Goal: Task Accomplishment & Management: Manage account settings

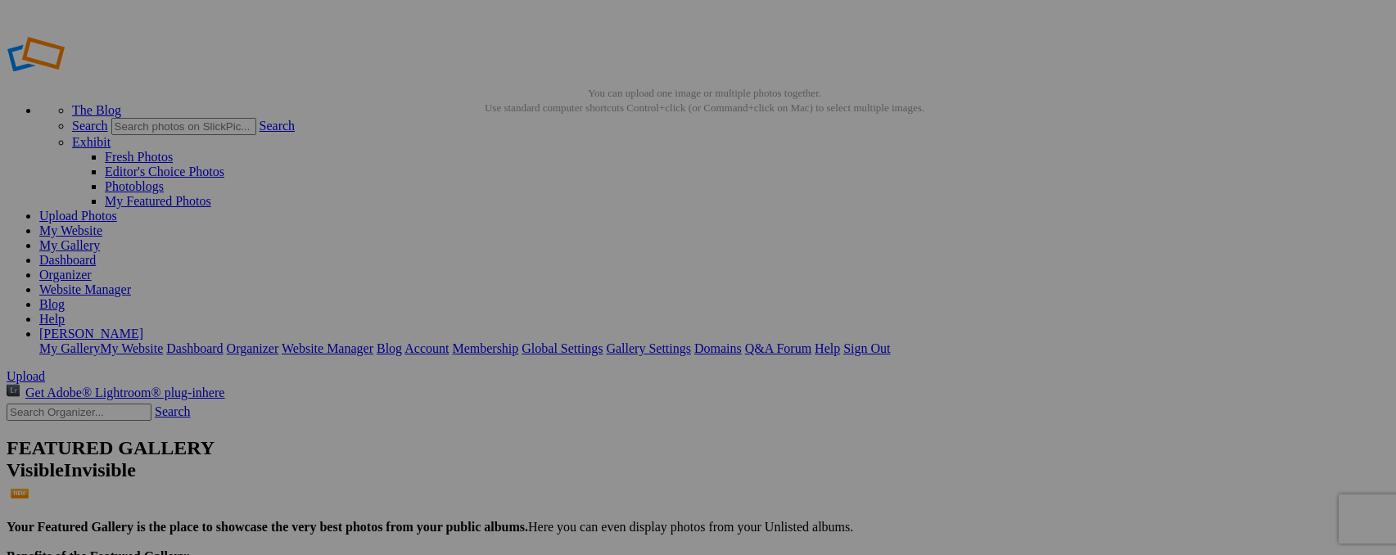
type input "_"
type input "Hippos"
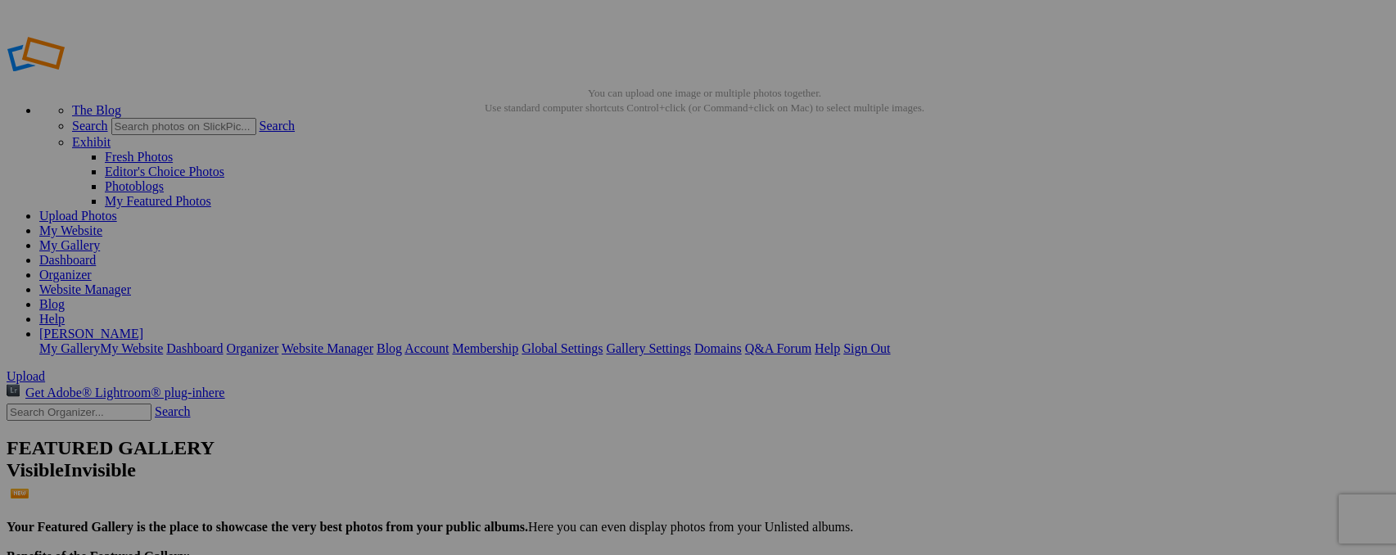
type input "_"
type input "Jackal at Zimanga"
type input "_"
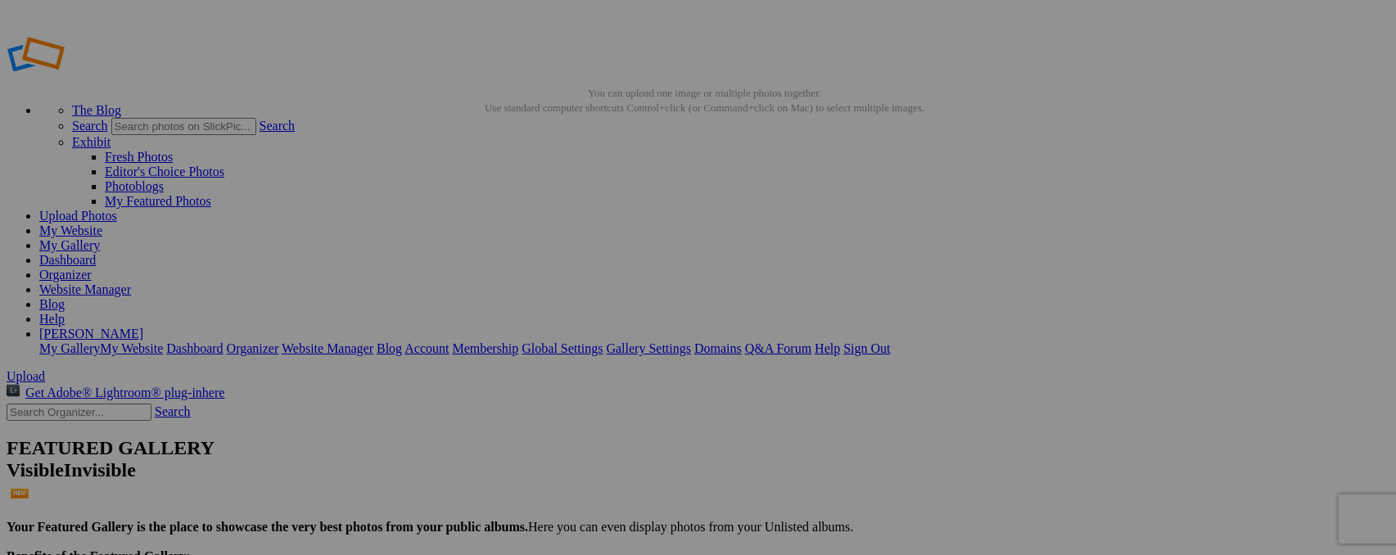
type input "_"
type input "Cheetah at Zimanaga"
type input "_"
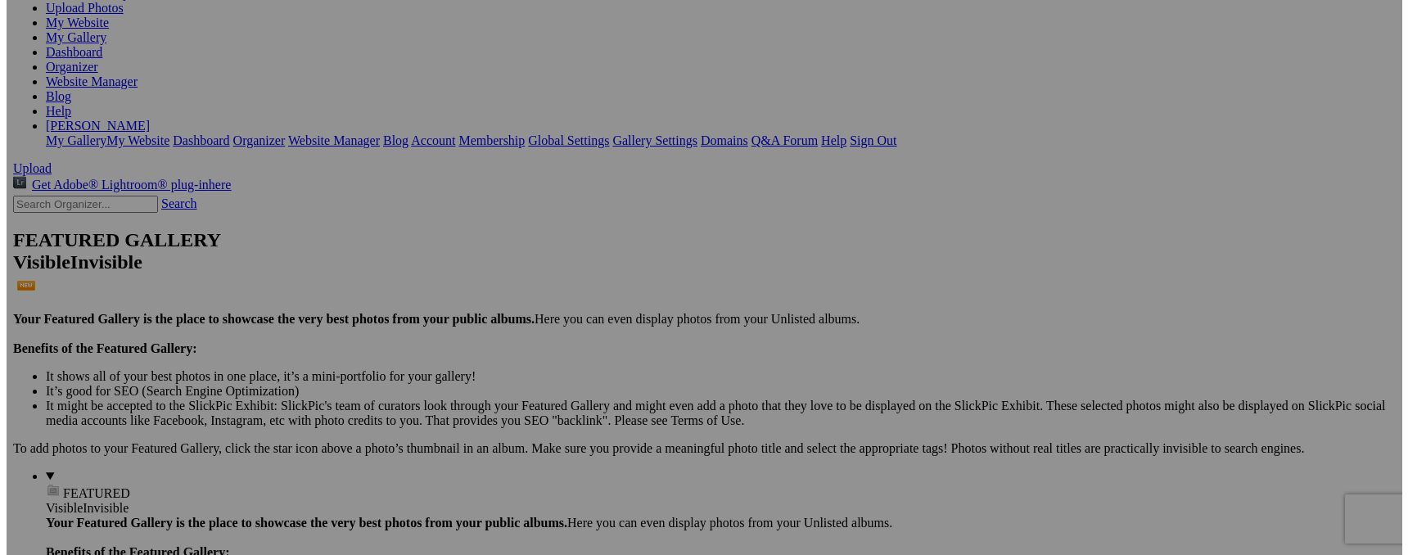
scroll to position [111, 0]
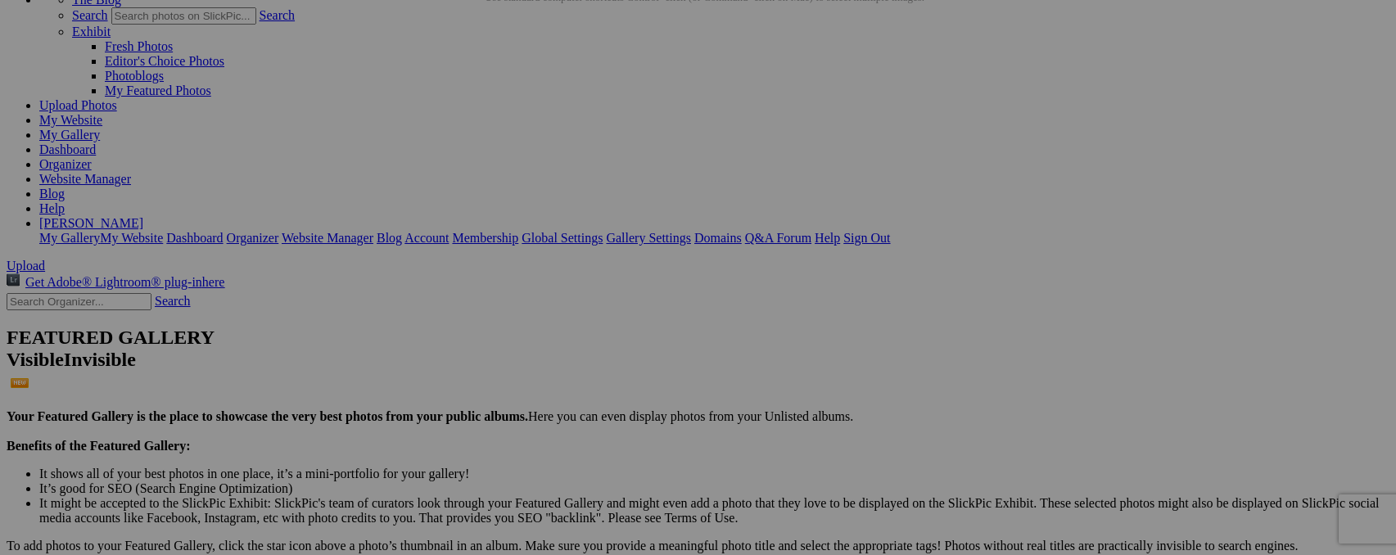
type input "Vervet Monkeys"
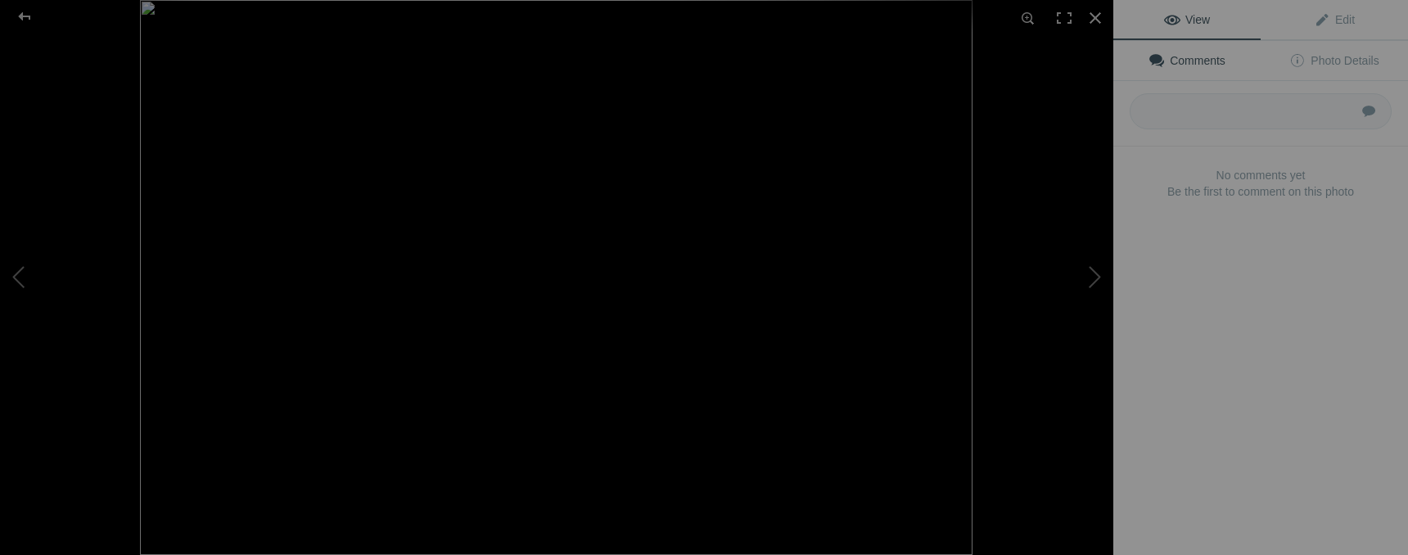
type input "White-backed Vultures"
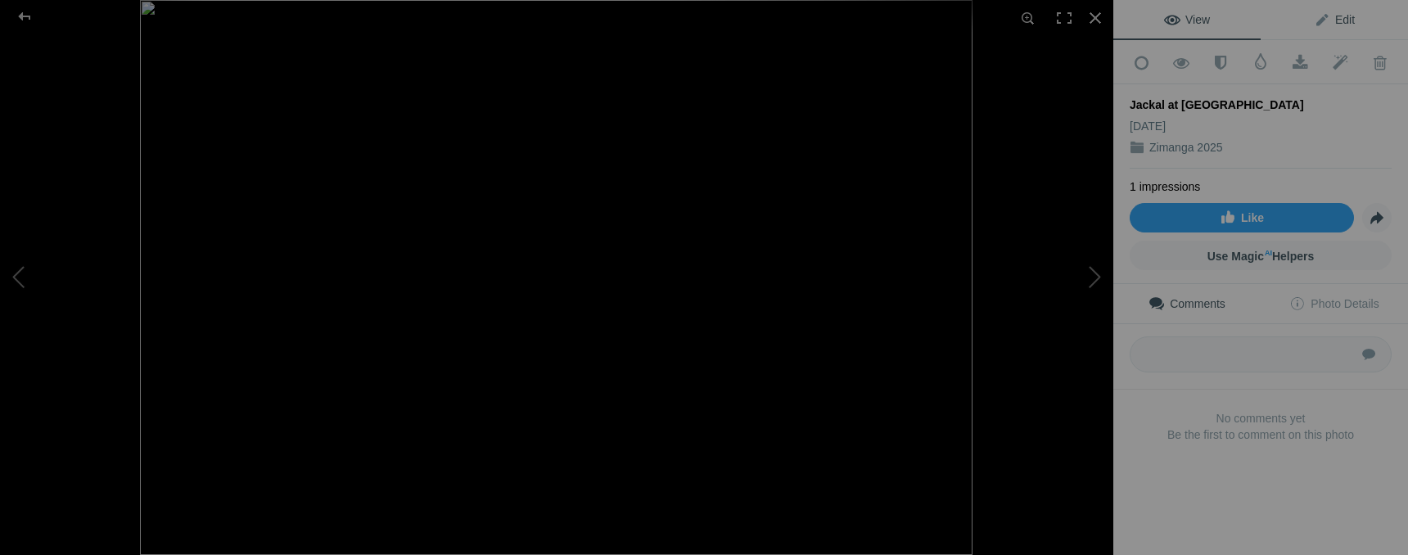
click at [1331, 22] on span "Edit" at bounding box center [1334, 19] width 41 height 13
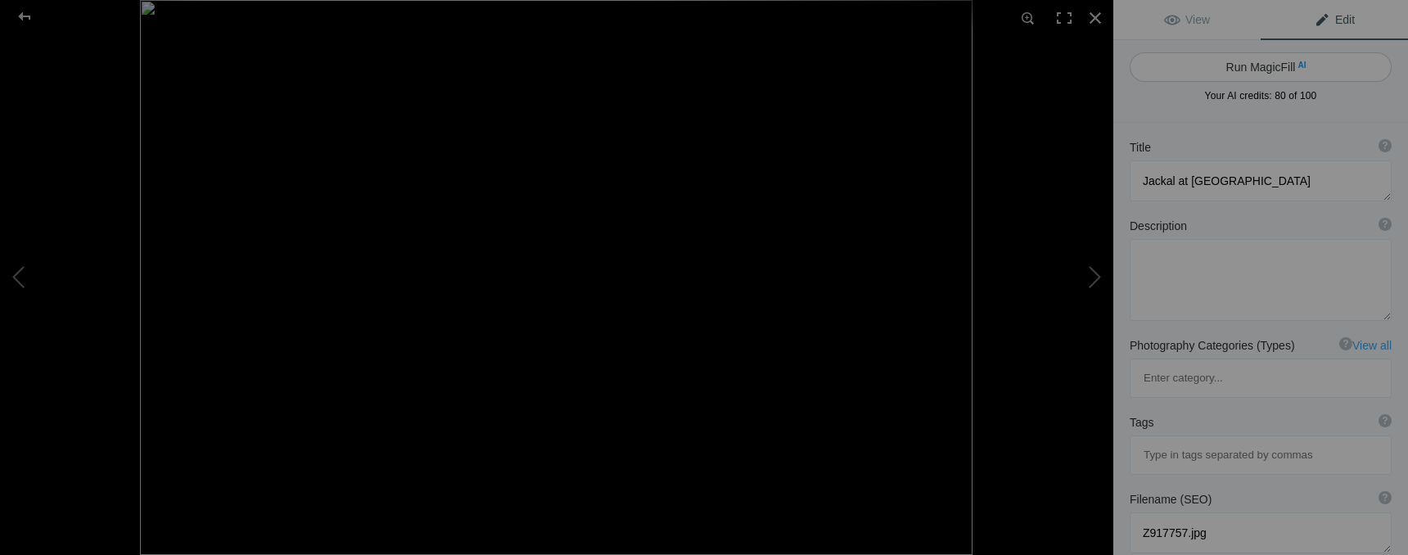
click at [1264, 61] on button "Run MagicFill AI" at bounding box center [1261, 66] width 262 height 29
type textarea "Striking Jackal in Motion at Zimanga Wildlife Reserve"
type textarea "This captivating image captures a jackal gracefully moving across the terrain o…"
type textarea "striking-jackal-in-motion-zimanga.jpg"
type textarea "A jackal in motion at Zimanga Wildlife Reserve, showcasing its distinctive coat…"
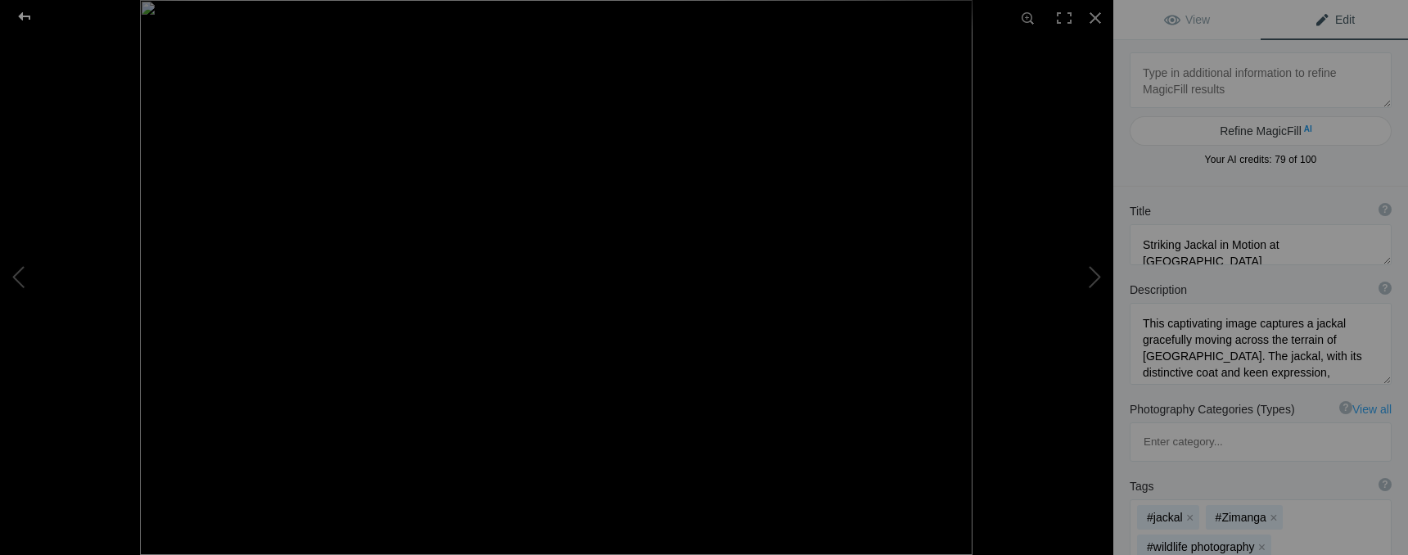
click at [33, 15] on div at bounding box center [24, 16] width 59 height 33
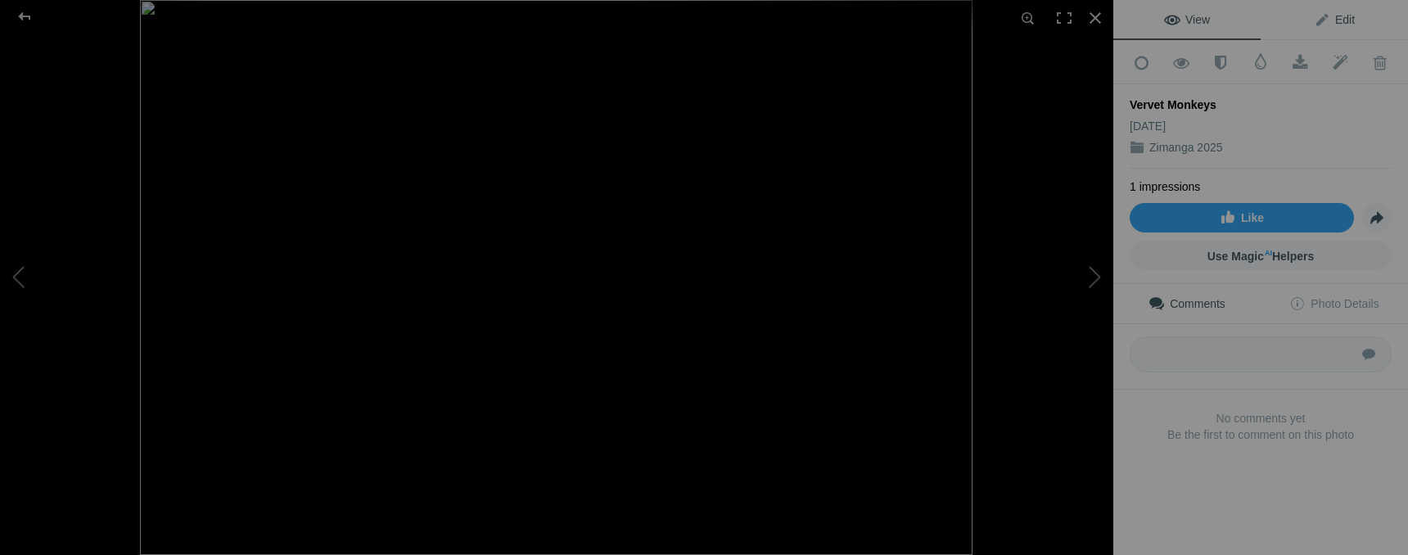
click at [1328, 20] on span "Edit" at bounding box center [1334, 19] width 41 height 13
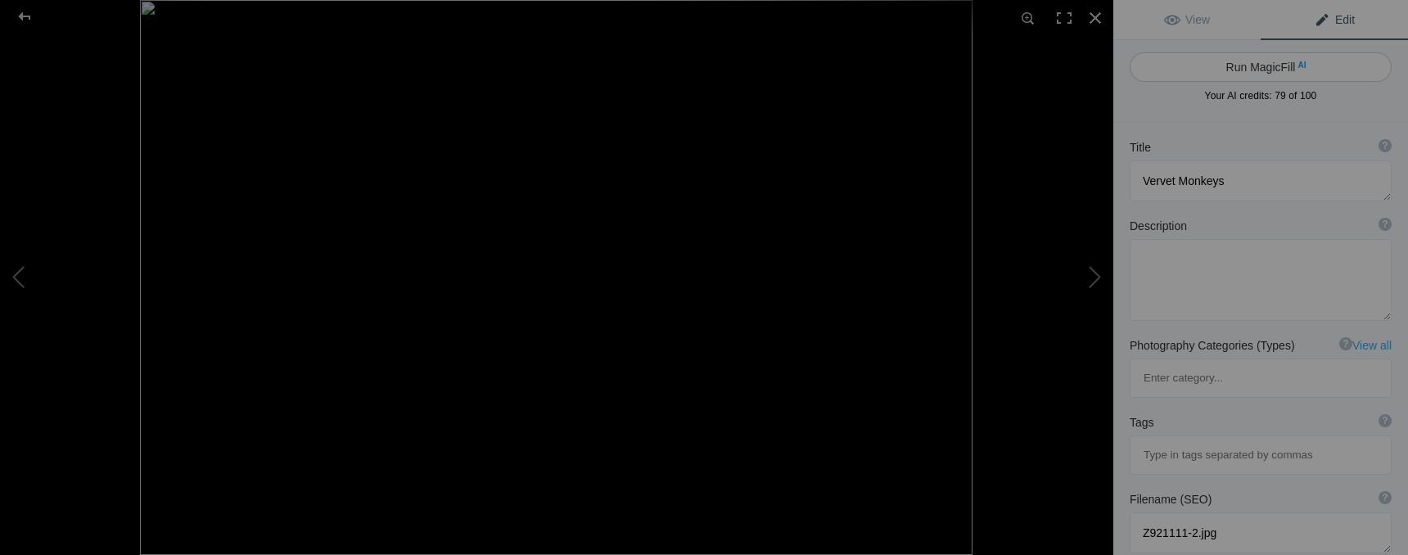
click at [1267, 77] on button "Run MagicFill AI" at bounding box center [1261, 66] width 262 height 29
type textarea "Playful Vervet Monkeys Interacting in Nature"
type textarea "This captivating image showcases two vervet monkeys engaged in a playful intera…"
type textarea "vervet-monkeys-playful-interaction.jpg"
type textarea "Two vervet monkeys interacting playfully on a tree branch, showcasing their soc…"
